Goal: Transaction & Acquisition: Purchase product/service

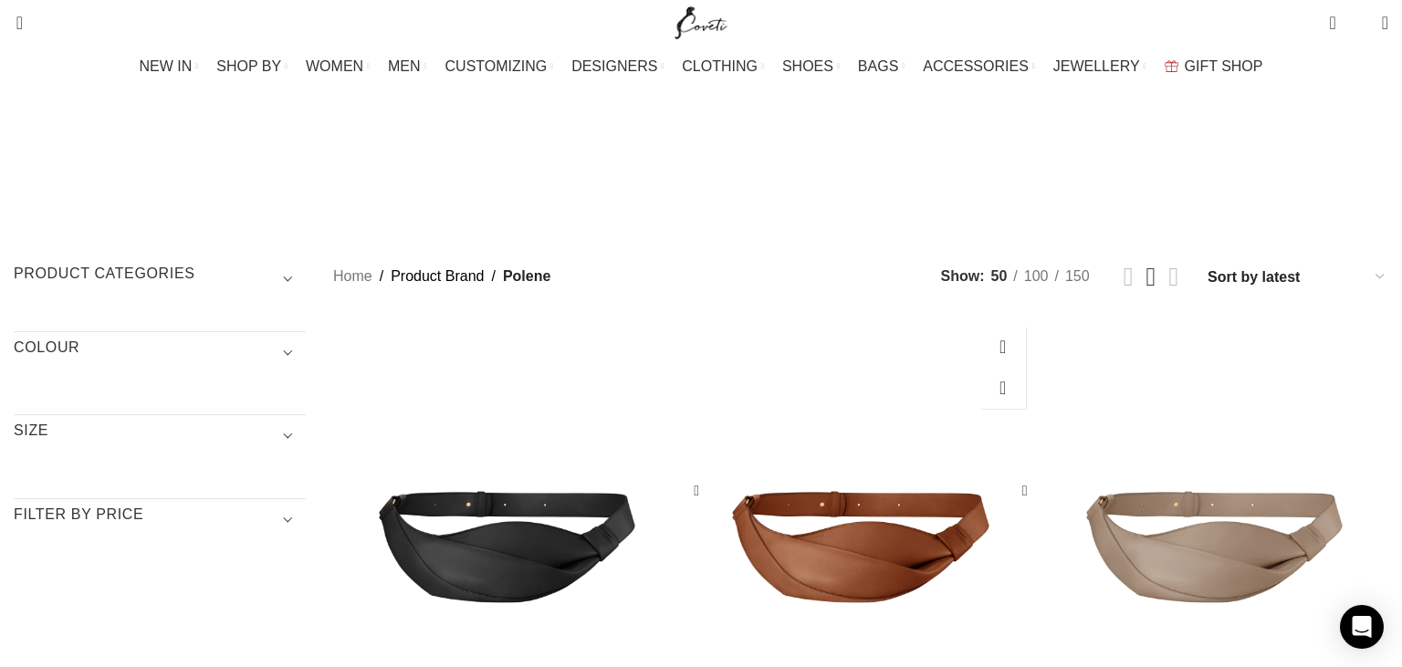
click at [852, 349] on div "Neyu Edition Smooth Cognac Bag" at bounding box center [817, 492] width 87 height 348
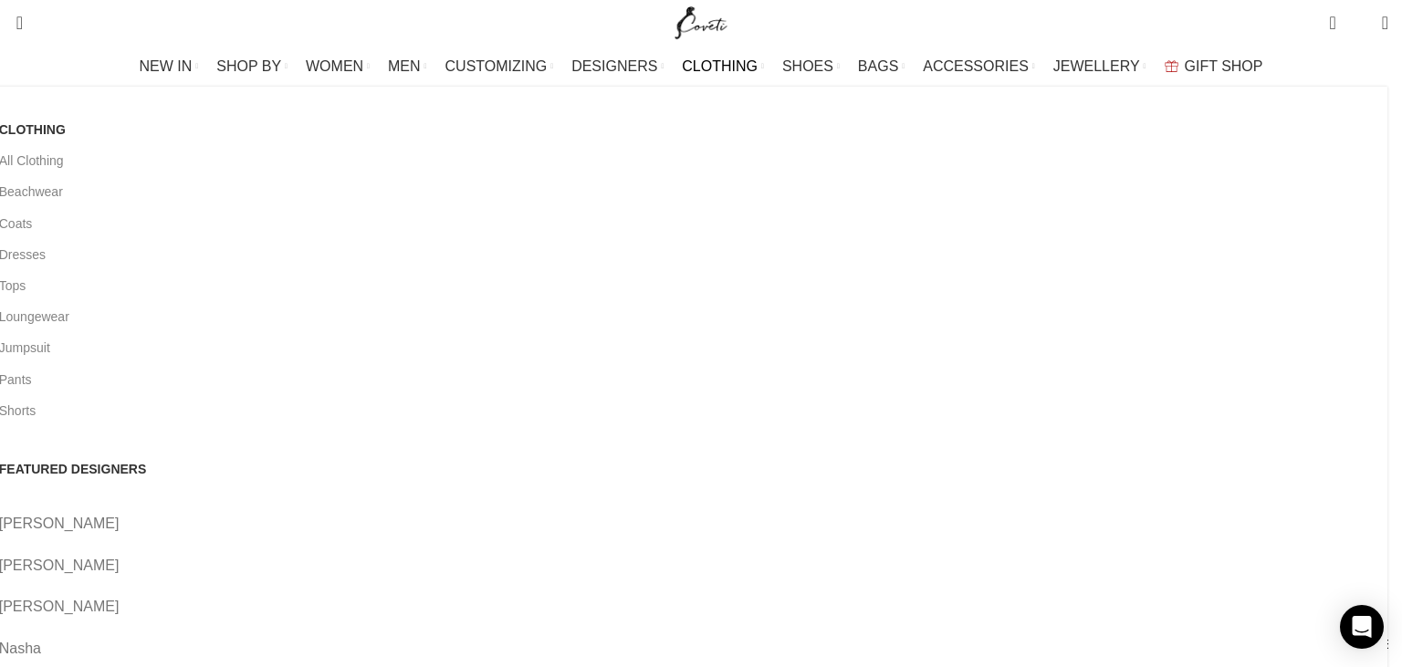
click at [725, 68] on span "CLOTHING" at bounding box center [720, 65] width 76 height 17
